Goal: Transaction & Acquisition: Purchase product/service

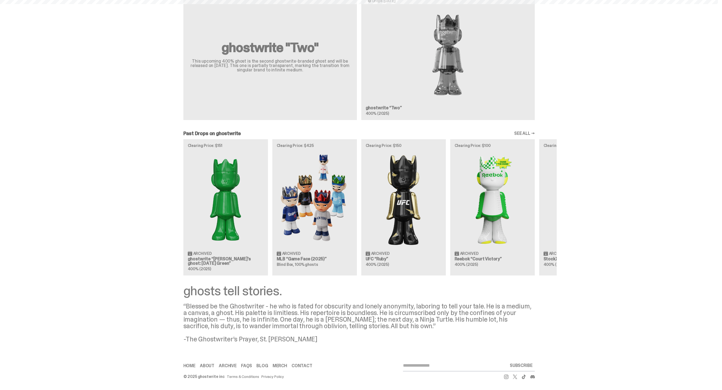
scroll to position [342, 0]
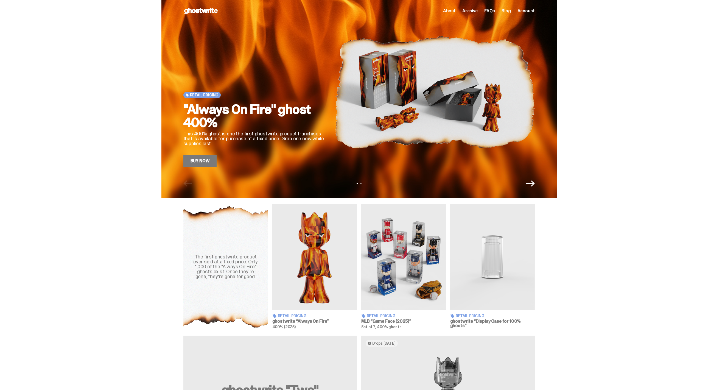
click at [205, 162] on link "Buy Now" at bounding box center [199, 161] width 33 height 12
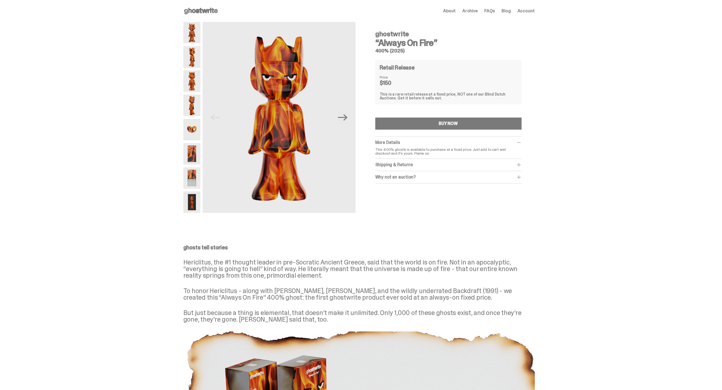
click at [194, 58] on img at bounding box center [191, 56] width 17 height 21
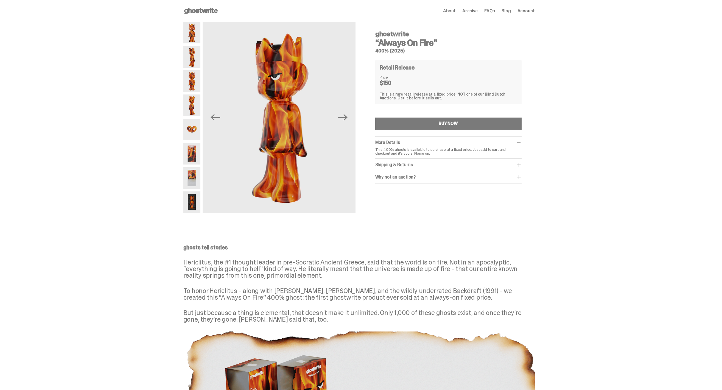
click at [193, 86] on img at bounding box center [191, 80] width 17 height 21
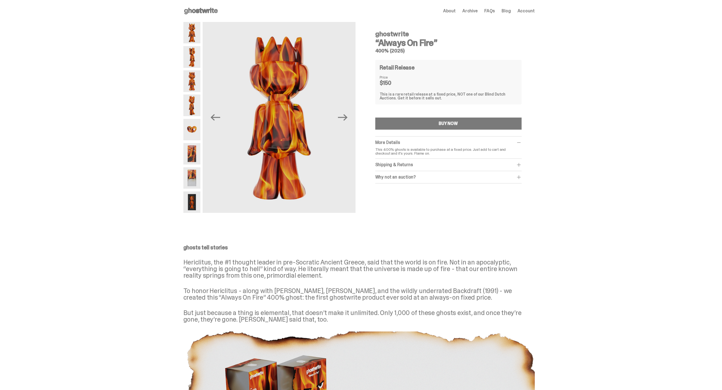
click at [191, 172] on img at bounding box center [191, 177] width 17 height 21
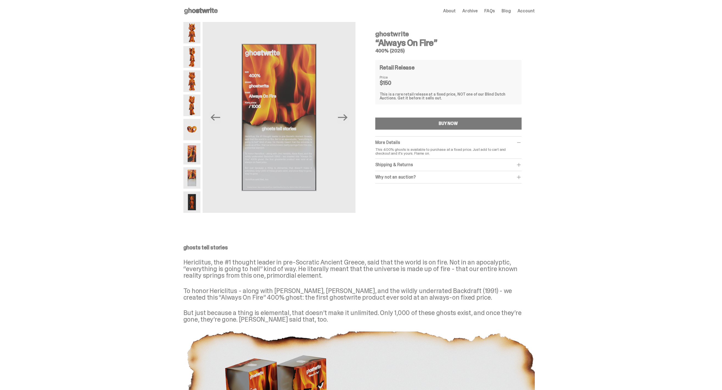
click at [197, 136] on img at bounding box center [191, 129] width 17 height 21
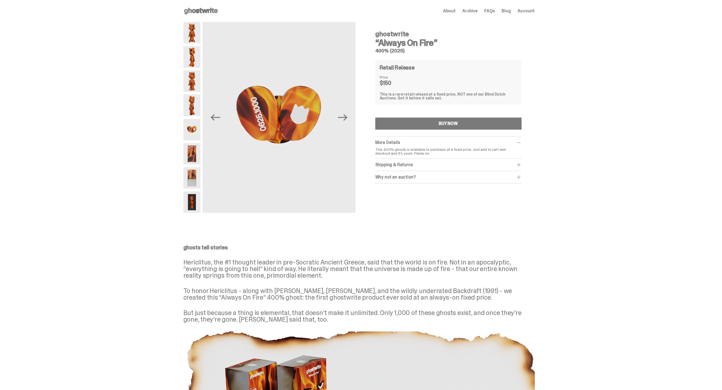
click at [187, 205] on img at bounding box center [191, 201] width 17 height 21
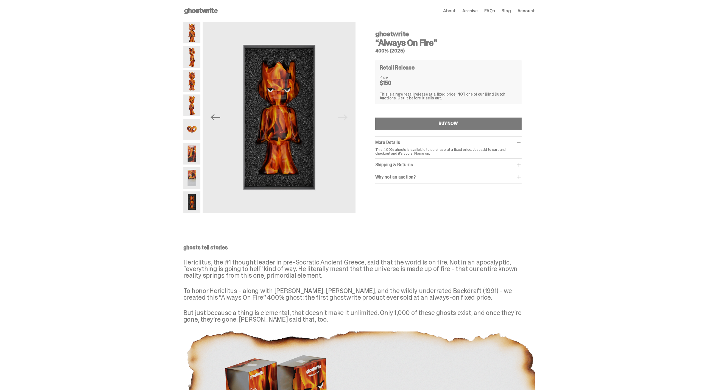
click at [195, 36] on img at bounding box center [191, 32] width 17 height 21
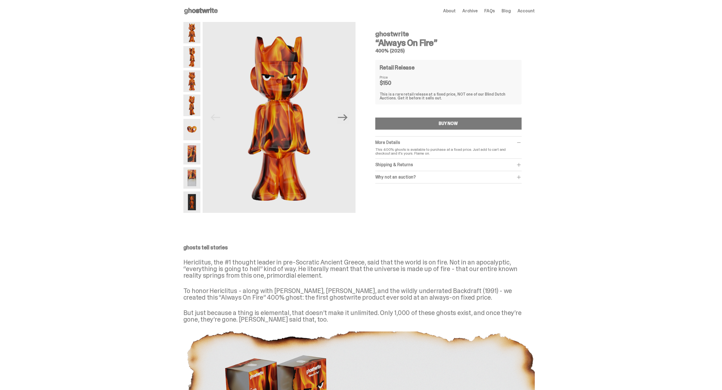
click at [203, 207] on div "Previous Next" at bounding box center [269, 117] width 172 height 191
click at [191, 198] on img at bounding box center [191, 201] width 17 height 21
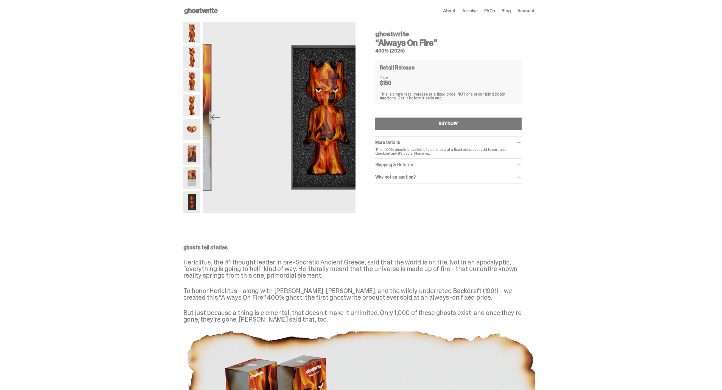
click at [192, 172] on img at bounding box center [191, 177] width 17 height 21
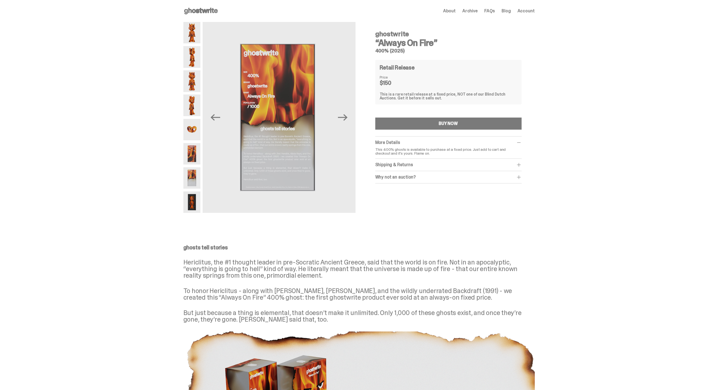
click at [196, 195] on img at bounding box center [191, 201] width 17 height 21
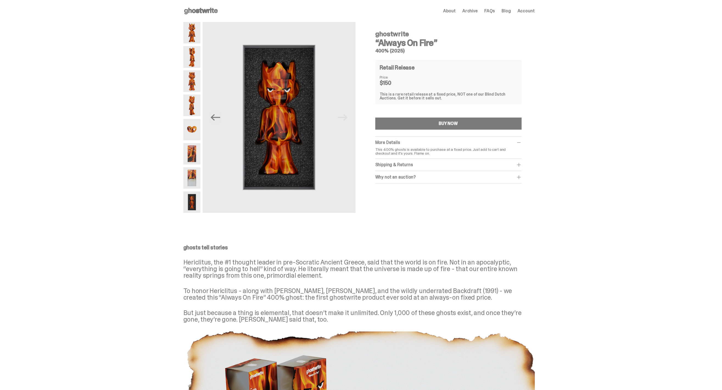
click at [193, 29] on img at bounding box center [191, 32] width 17 height 21
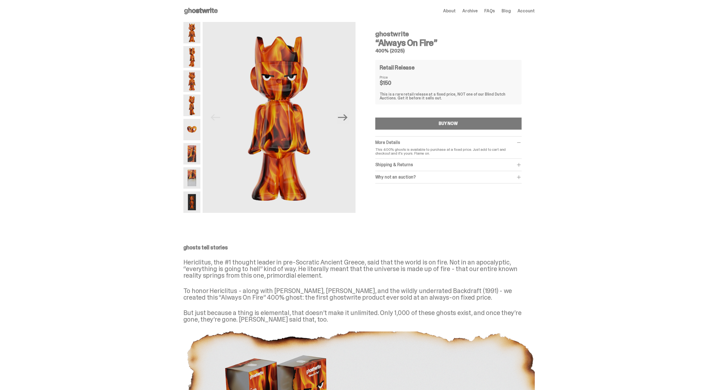
click at [211, 10] on icon at bounding box center [200, 11] width 35 height 9
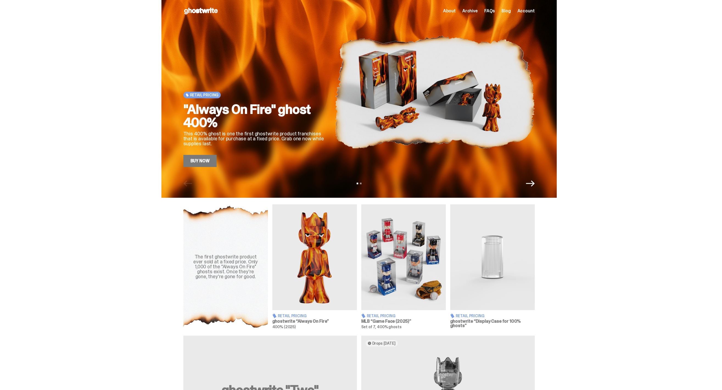
click at [528, 185] on icon "Next" at bounding box center [530, 183] width 9 height 9
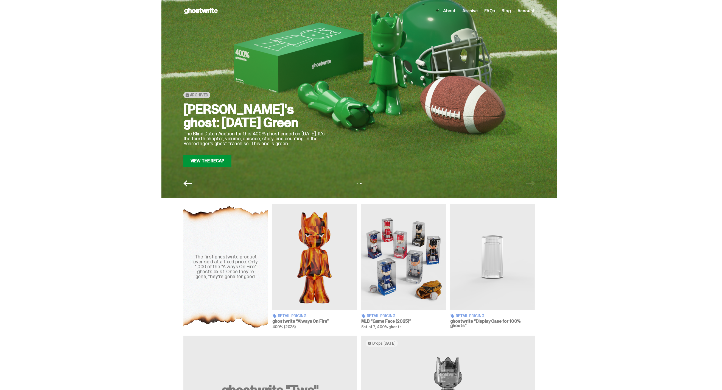
click at [196, 189] on div "Archived Schrödinger's ghost: Sunday Green The Blind Dutch Auction for this 400…" at bounding box center [358, 99] width 395 height 198
click at [189, 187] on icon "Previous" at bounding box center [187, 183] width 9 height 9
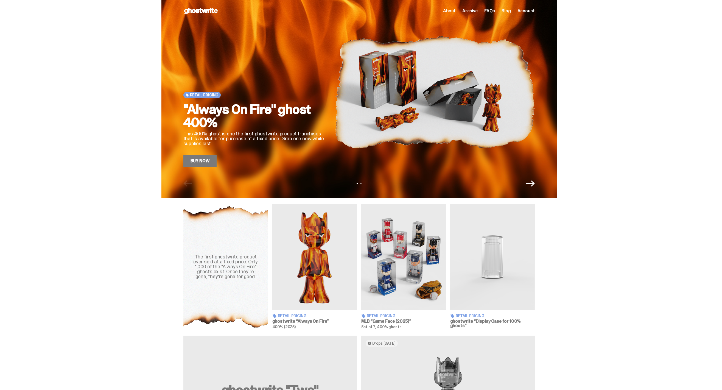
click at [530, 189] on div "Retail Pricing "Always On Fire" ghost 400% This 400% ghost is one the first gho…" at bounding box center [358, 99] width 395 height 198
click at [531, 188] on div "Retail Pricing "Always On Fire" ghost 400% This 400% ghost is one the first gho…" at bounding box center [358, 99] width 395 height 198
click at [532, 185] on icon "Next" at bounding box center [530, 183] width 9 height 9
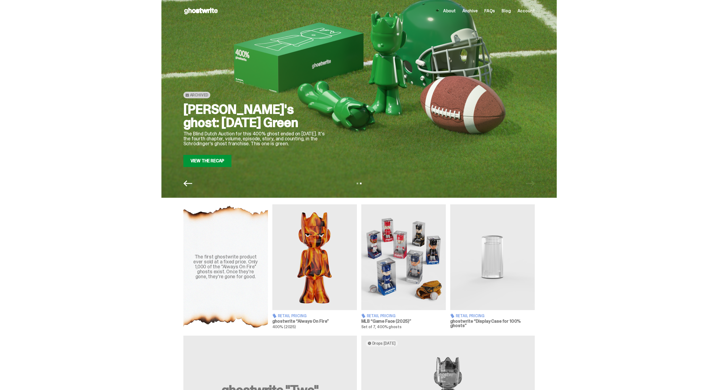
click at [191, 185] on icon "Previous" at bounding box center [187, 183] width 9 height 9
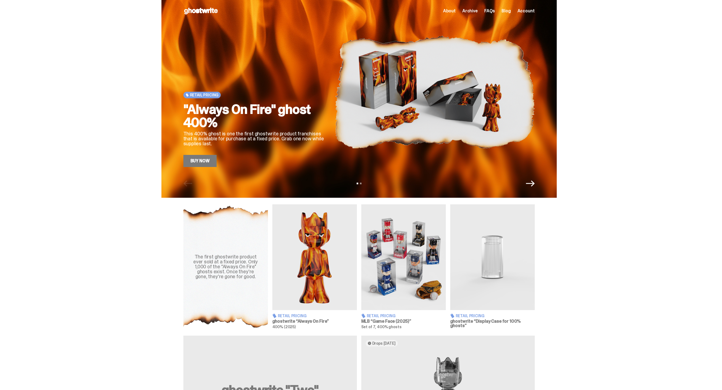
click at [209, 167] on div "Retail Pricing "Always On Fire" ghost 400% This 400% ghost is one the first gho…" at bounding box center [358, 99] width 395 height 198
click at [207, 159] on link "Buy Now" at bounding box center [199, 161] width 33 height 12
